Goal: Obtain resource: Download file/media

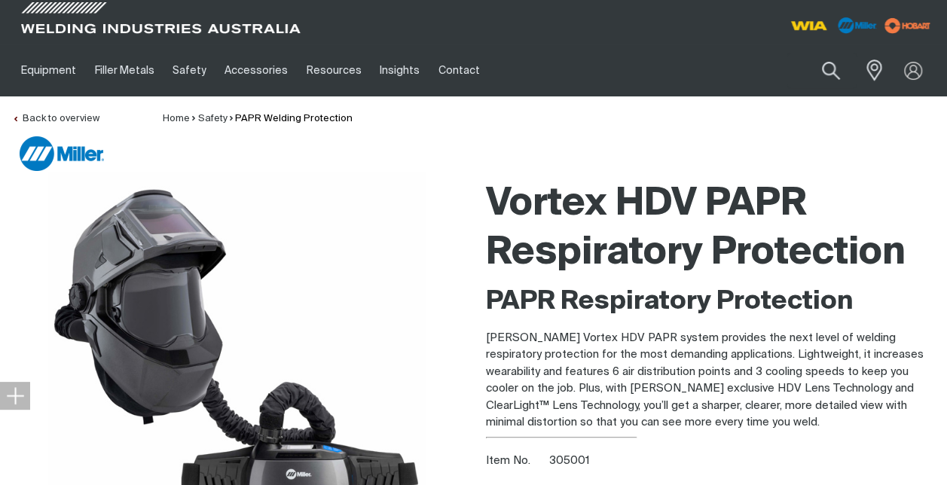
scroll to position [85, 0]
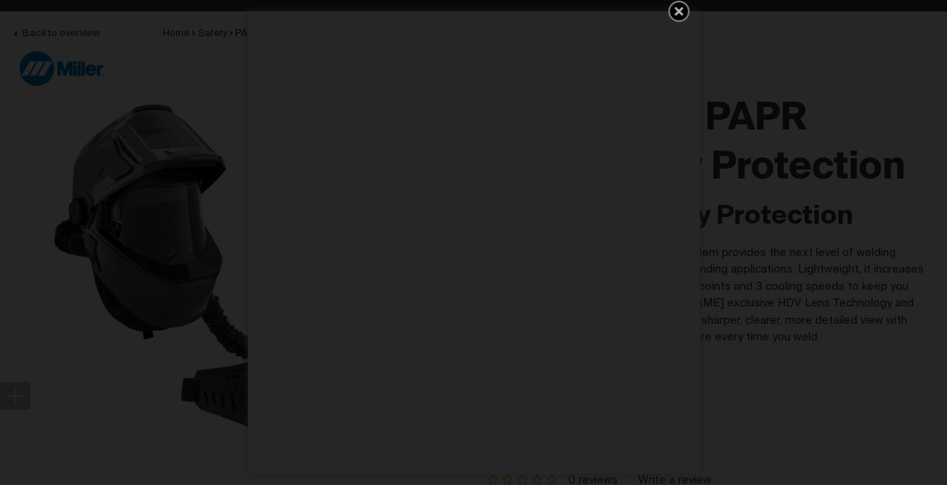
click at [675, 11] on icon at bounding box center [679, 11] width 18 height 18
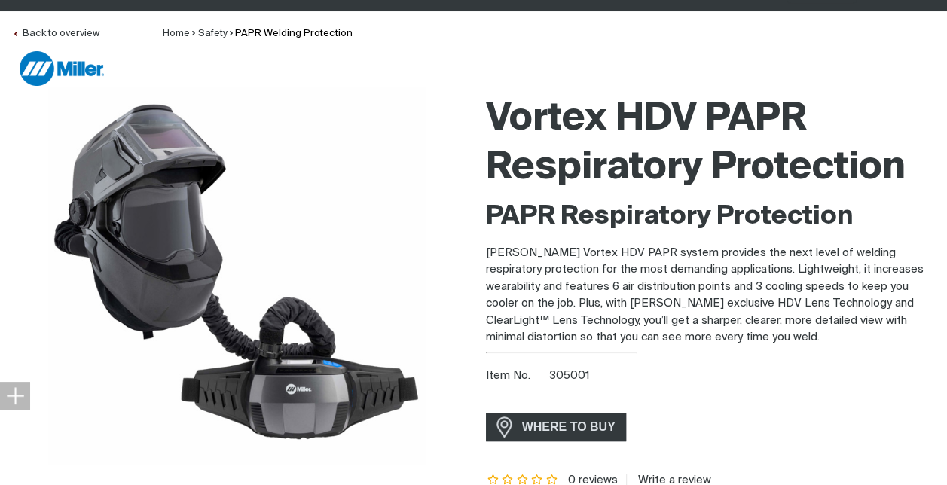
scroll to position [0, 0]
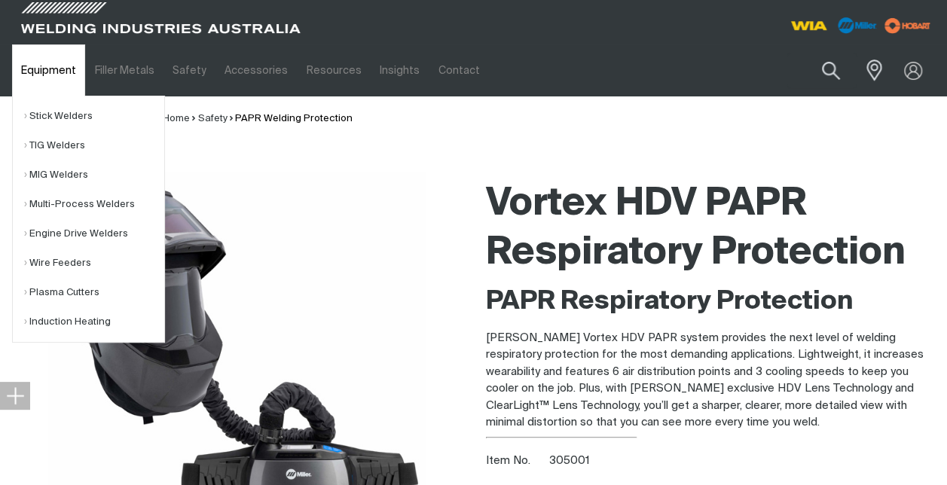
click at [54, 66] on link "Equipment" at bounding box center [48, 70] width 73 height 52
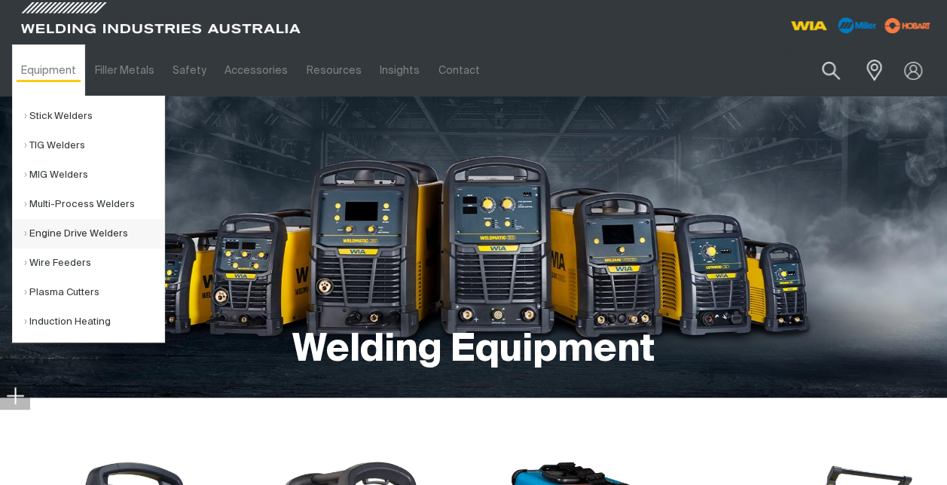
click at [96, 234] on link "Engine Drive Welders" at bounding box center [94, 233] width 140 height 29
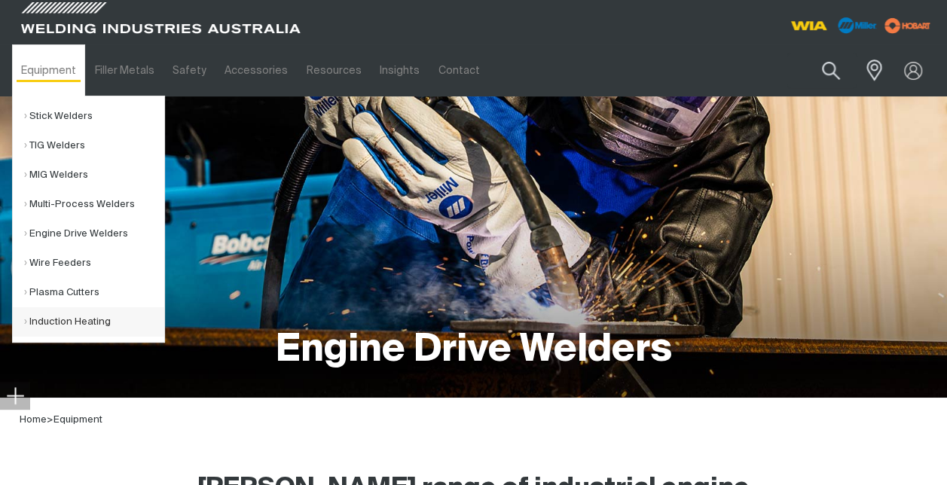
click at [74, 321] on link "Induction Heating" at bounding box center [94, 321] width 140 height 29
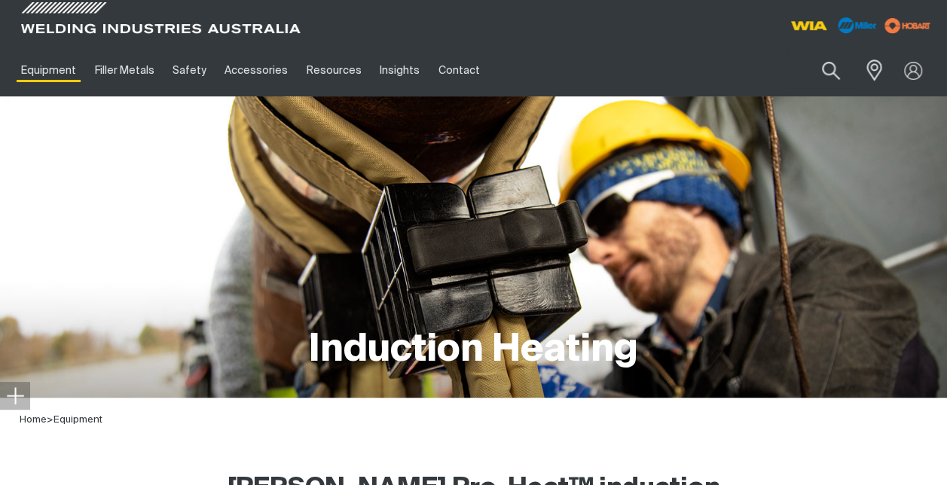
drag, startPoint x: 44, startPoint y: 5, endPoint x: 104, endPoint y: 163, distance: 169.7
click at [104, 163] on div "Induction Heating" at bounding box center [473, 246] width 923 height 301
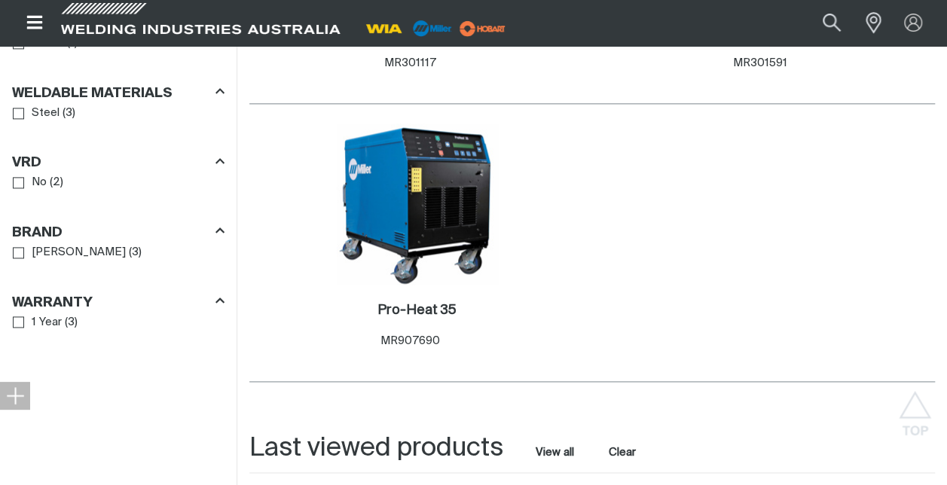
scroll to position [1025, 0]
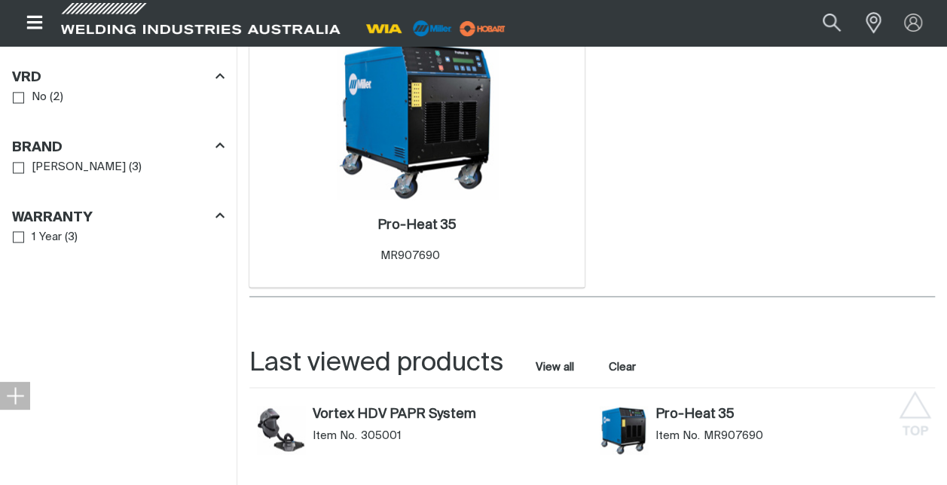
click at [418, 256] on span "MR907690" at bounding box center [410, 255] width 60 height 11
click at [410, 232] on h2 "Pro-Heat 35 ." at bounding box center [416, 225] width 79 height 14
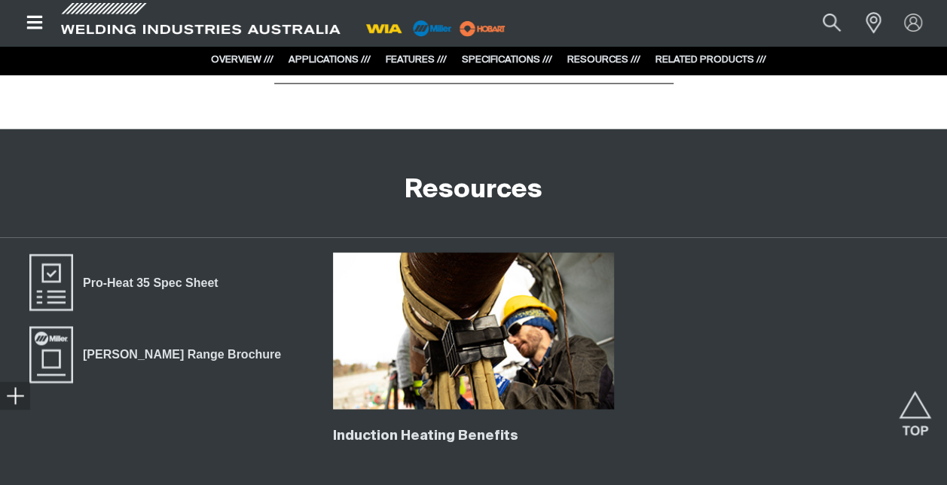
scroll to position [3889, 0]
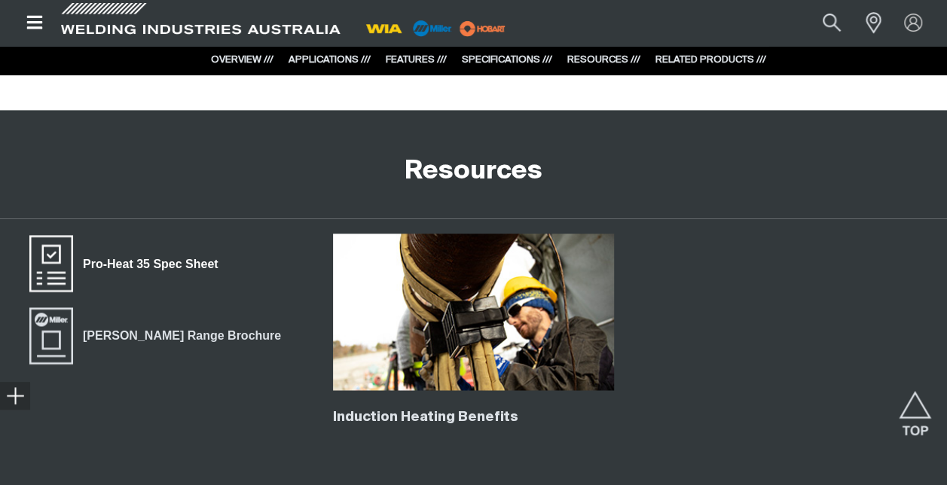
click at [175, 268] on span "Pro-Heat 35 Spec Sheet" at bounding box center [150, 264] width 154 height 20
